Goal: Navigation & Orientation: Find specific page/section

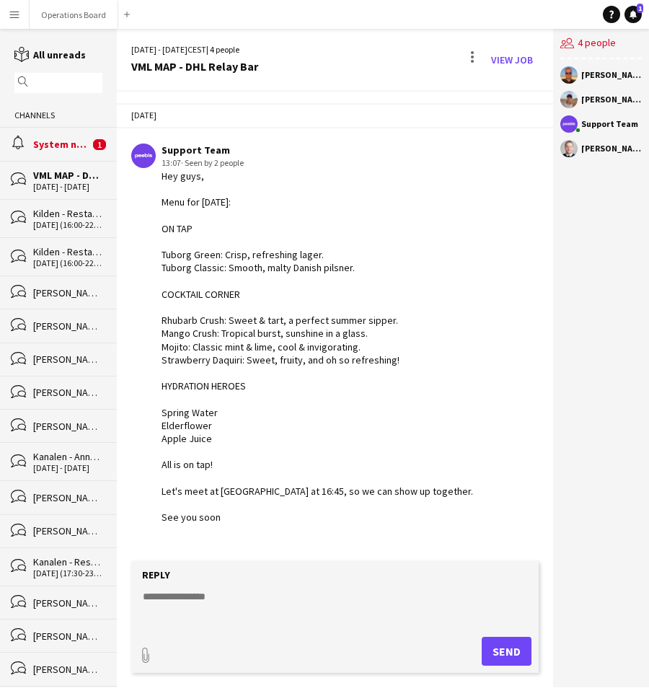
click at [74, 139] on div "System notifications" at bounding box center [61, 144] width 56 height 13
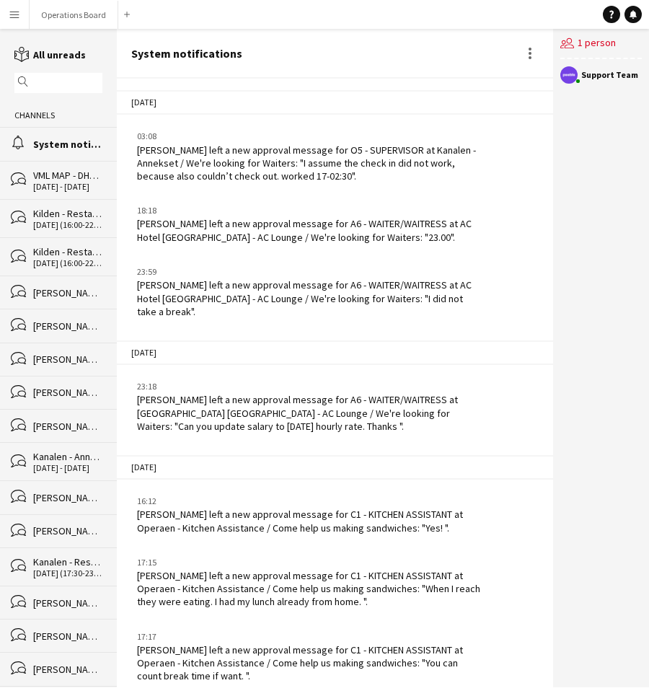
click at [71, 141] on div "System notifications" at bounding box center [67, 144] width 69 height 13
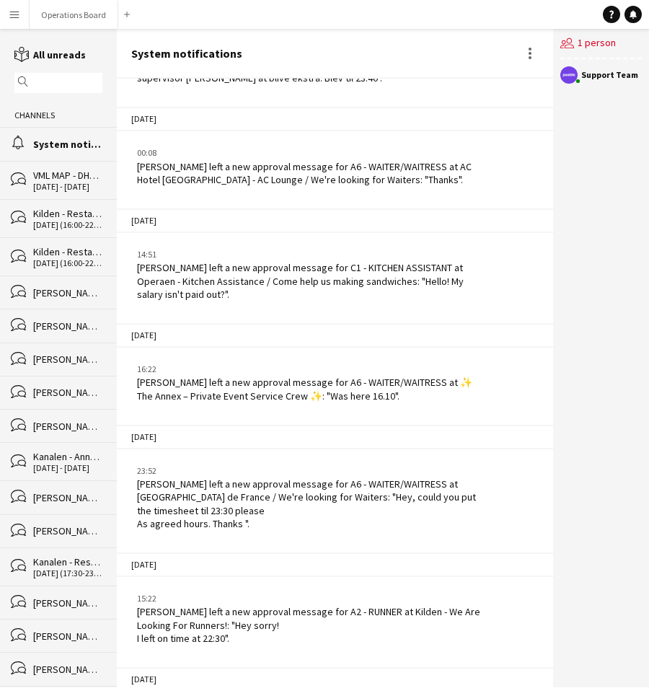
scroll to position [2186, 0]
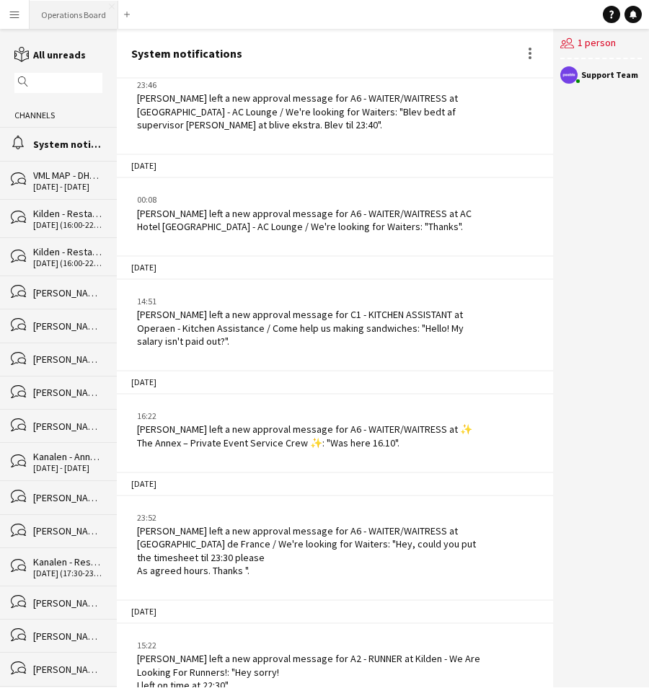
click at [76, 17] on button "Operations Board Close" at bounding box center [74, 15] width 89 height 28
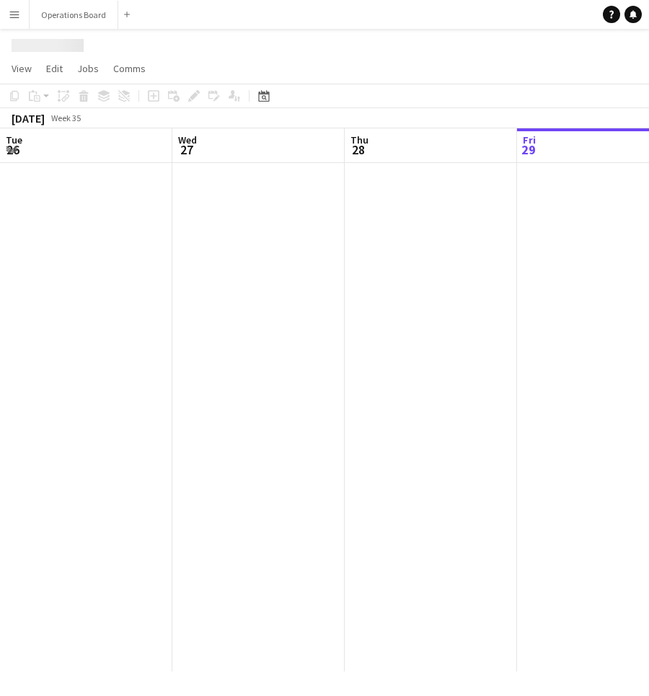
scroll to position [0, 345]
